Goal: Information Seeking & Learning: Learn about a topic

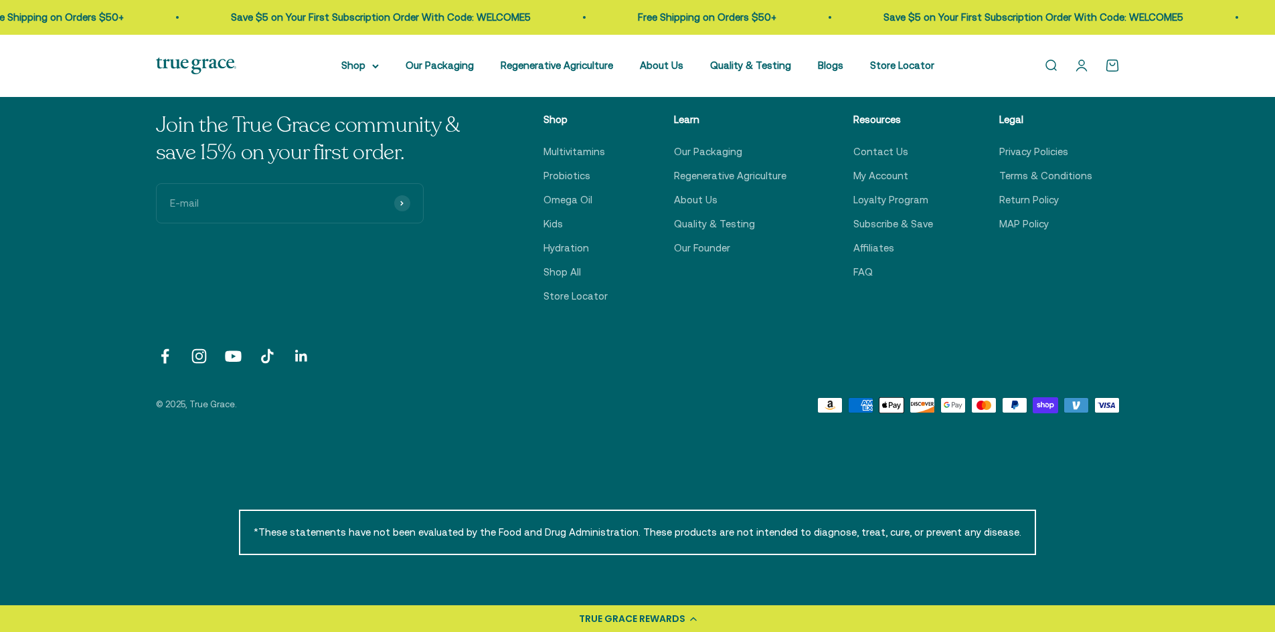
scroll to position [4580, 0]
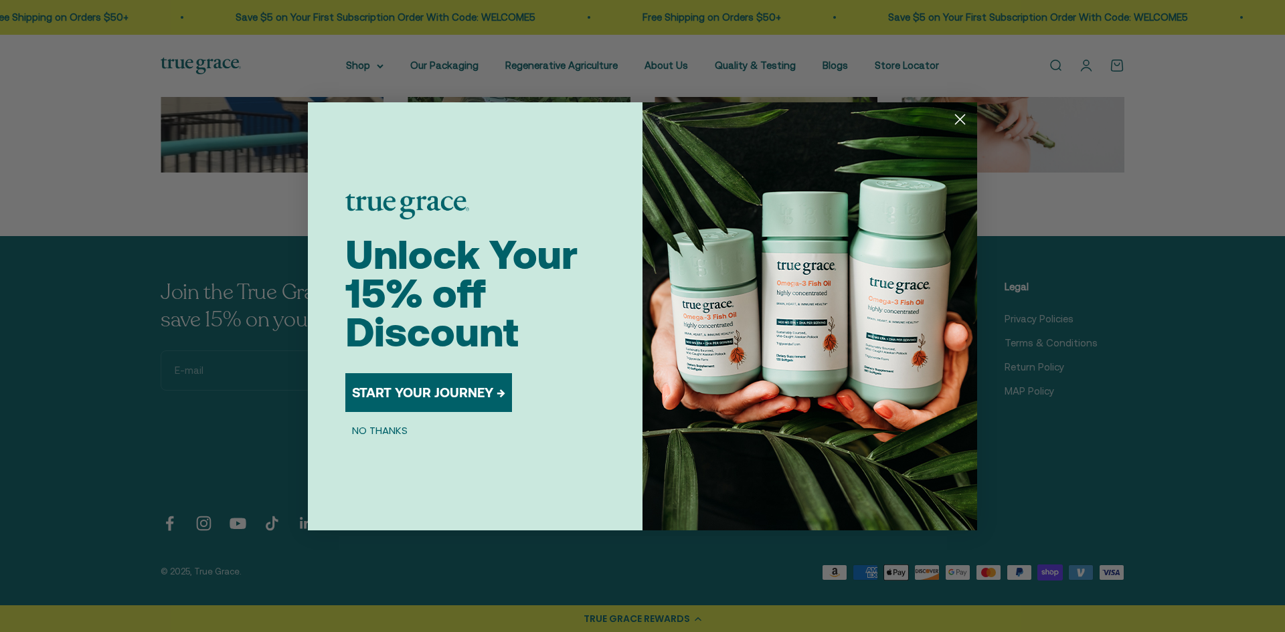
click at [955, 116] on circle "Close dialog" at bounding box center [960, 119] width 22 height 22
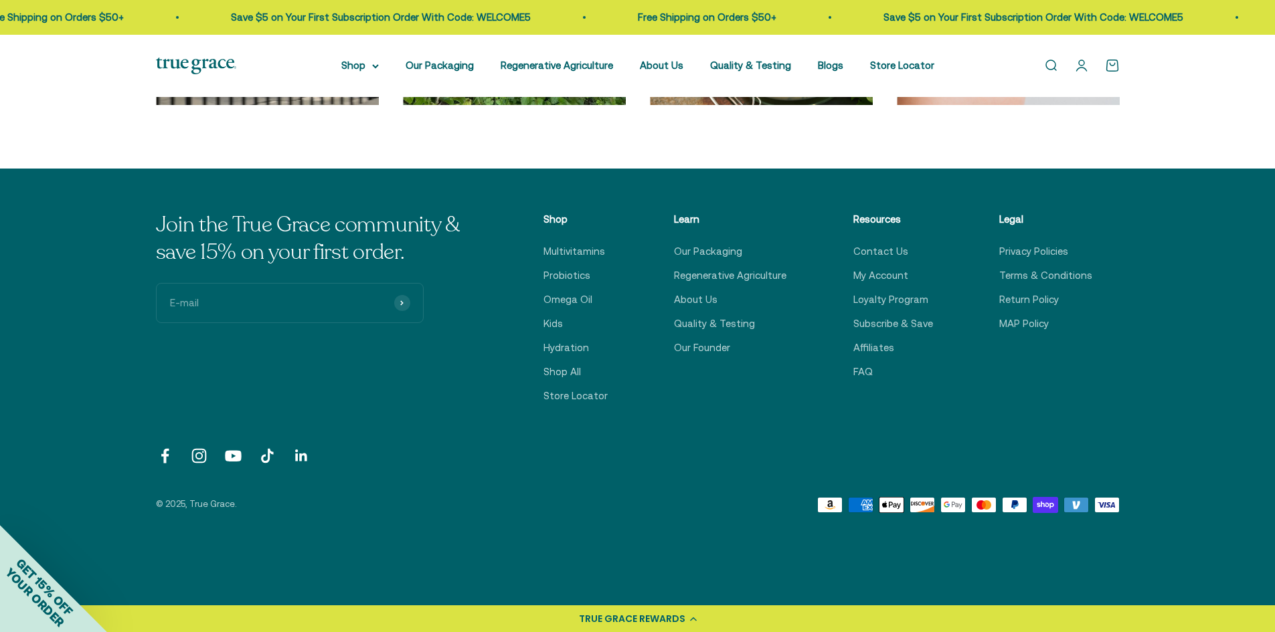
scroll to position [4646, 0]
click at [683, 302] on link "About Us" at bounding box center [695, 300] width 43 height 16
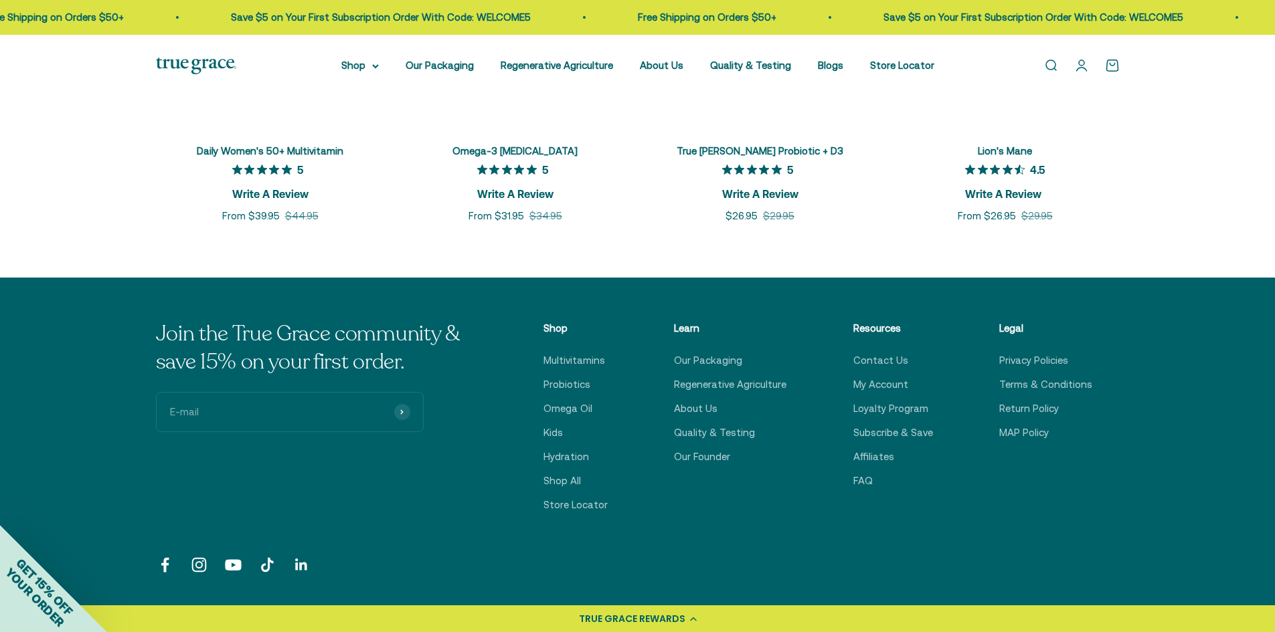
scroll to position [3412, 0]
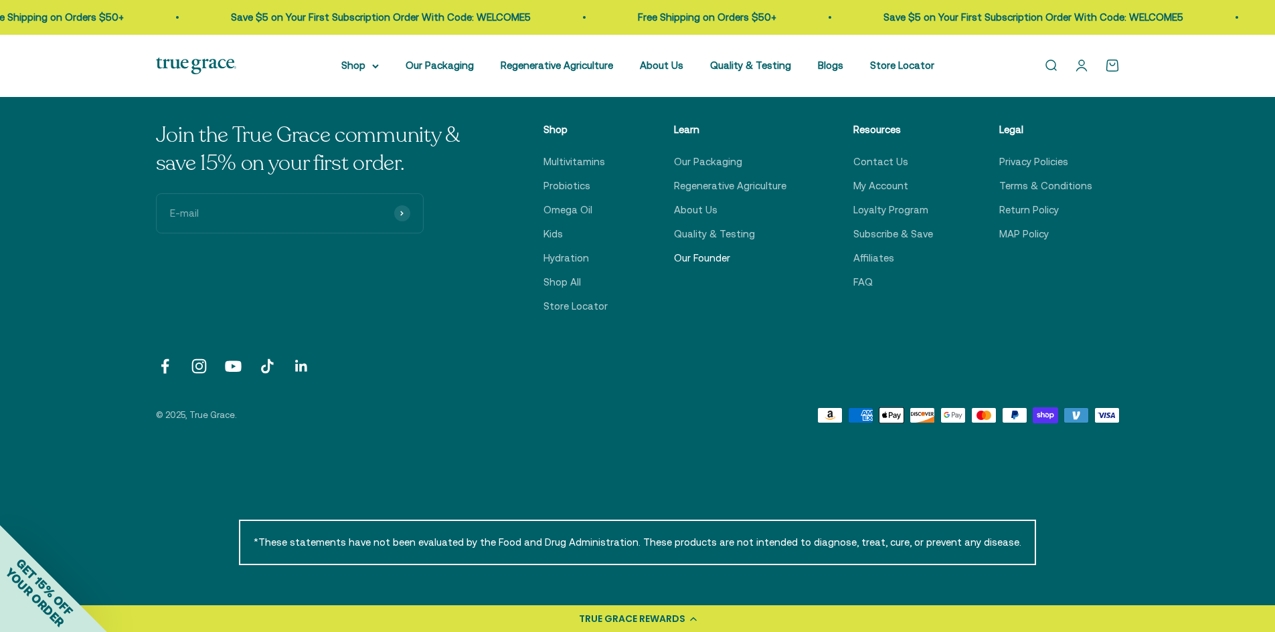
click at [725, 254] on link "Our Founder" at bounding box center [702, 258] width 56 height 16
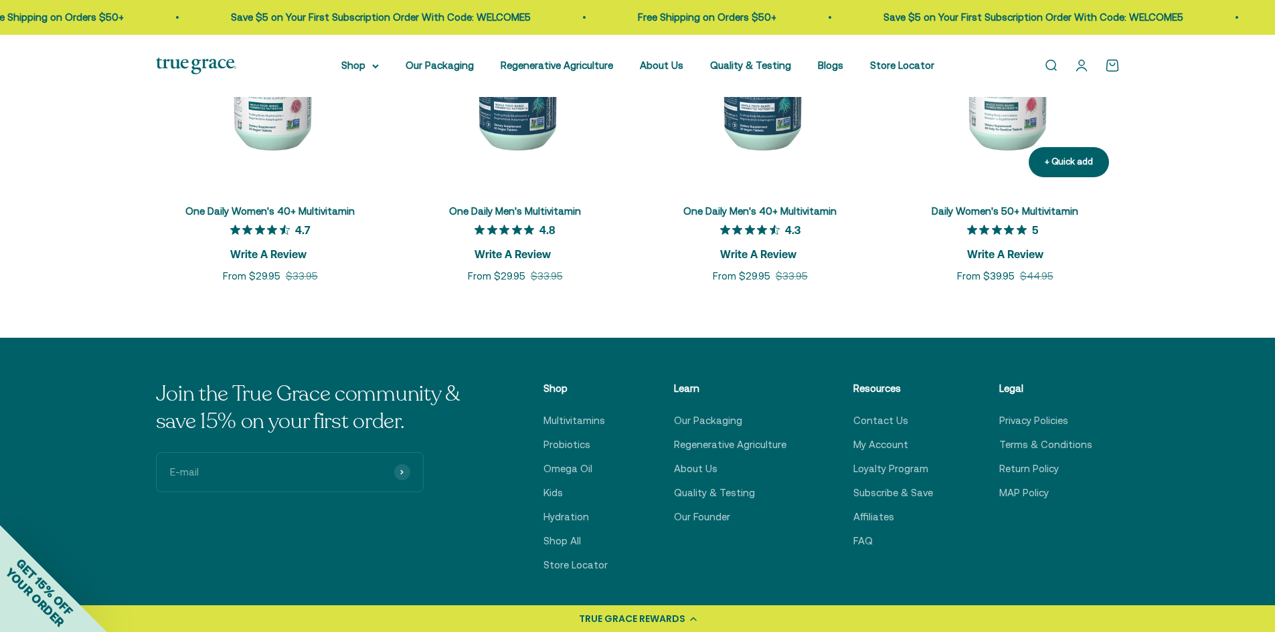
scroll to position [2561, 0]
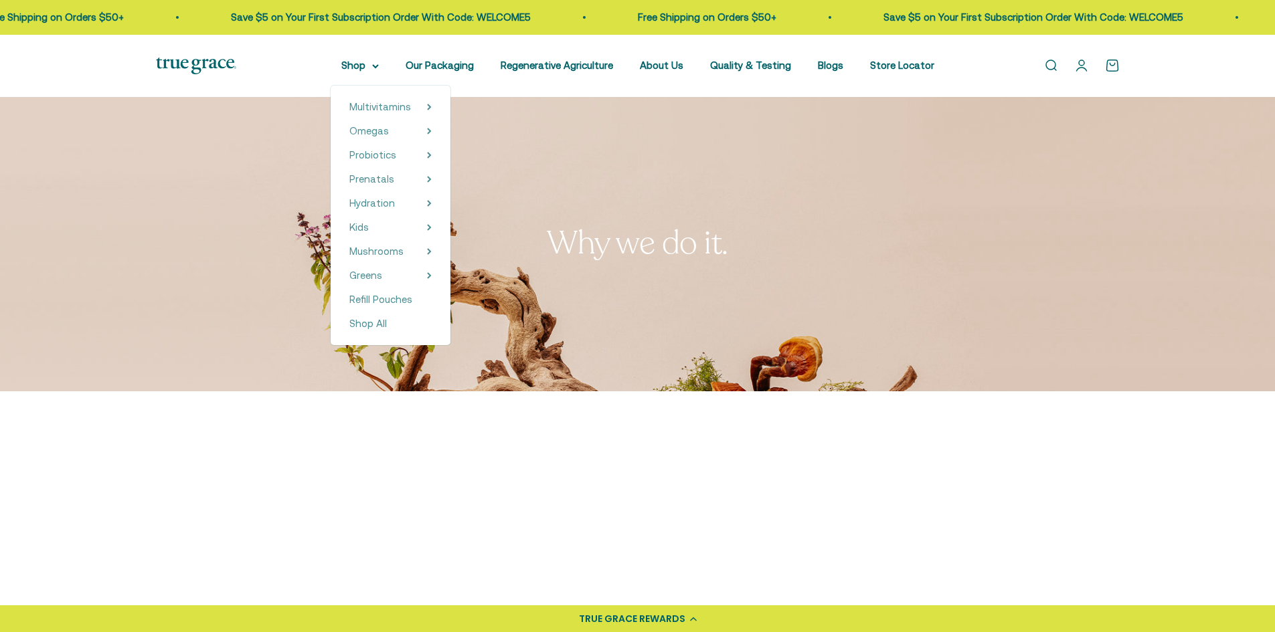
scroll to position [3412, 0]
